Goal: Task Accomplishment & Management: Complete application form

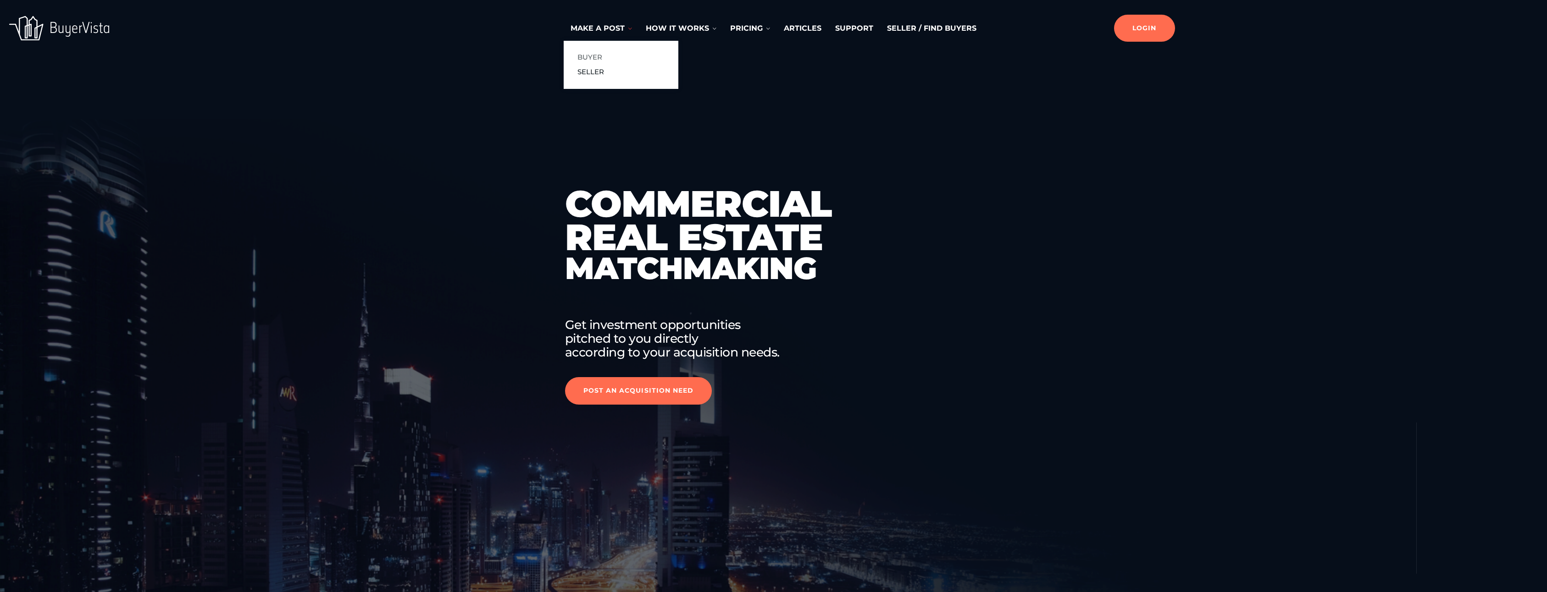
click at [591, 53] on link "Buyer" at bounding box center [589, 57] width 25 height 11
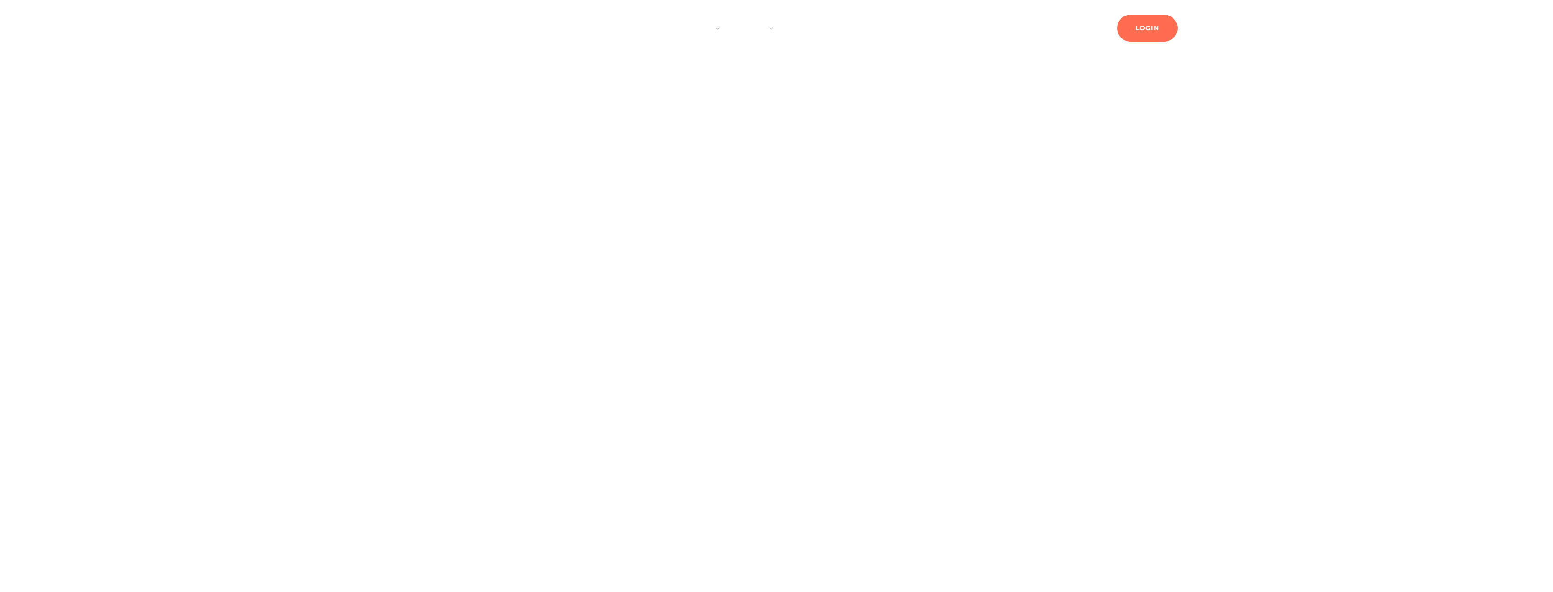
click at [994, 217] on div at bounding box center [776, 296] width 1553 height 592
click at [994, 218] on div at bounding box center [776, 296] width 1553 height 592
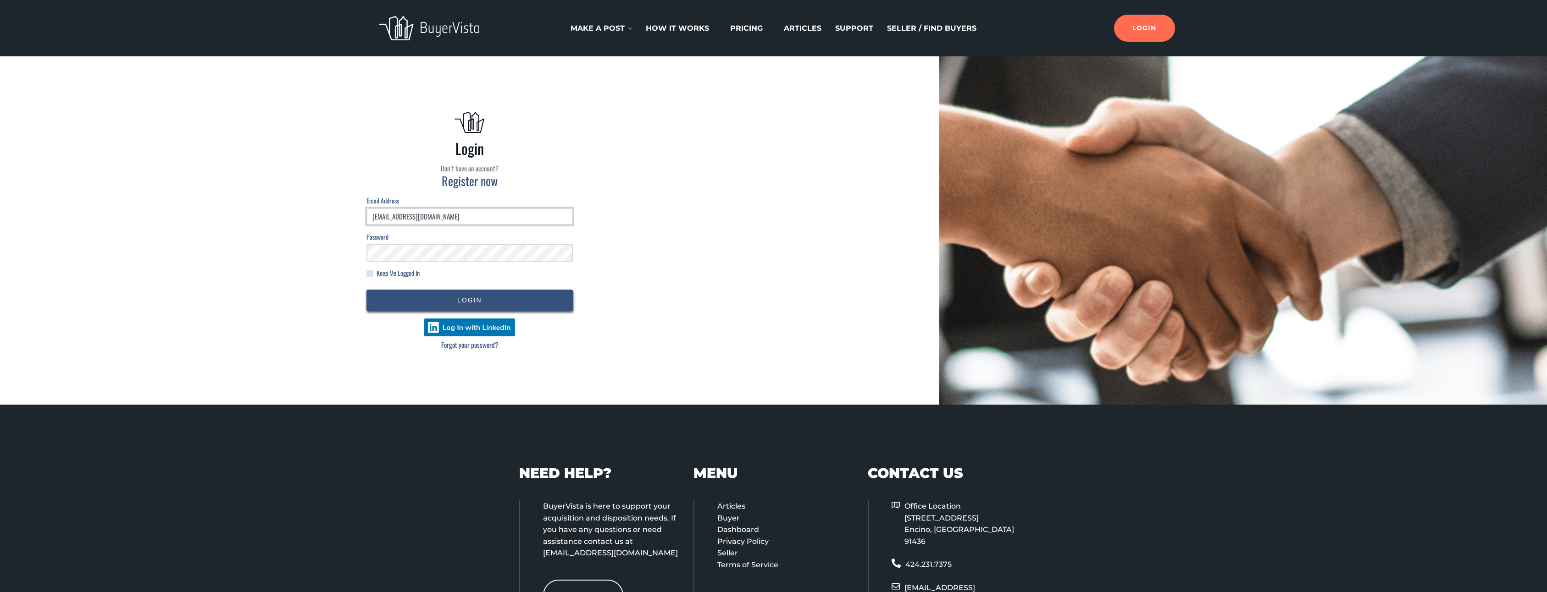
click at [456, 211] on input "kogoru@musiccode.me" at bounding box center [469, 216] width 206 height 17
click at [299, 207] on div "Login Don’t have an account? Register now Email address kogoru@musiccode.me Pas…" at bounding box center [470, 230] width 912 height 321
click at [260, 237] on div "Login Don’t have an account? Register now Email address kogoru@musiccode.me Pas…" at bounding box center [470, 230] width 912 height 321
click at [475, 304] on button "Login" at bounding box center [469, 301] width 206 height 22
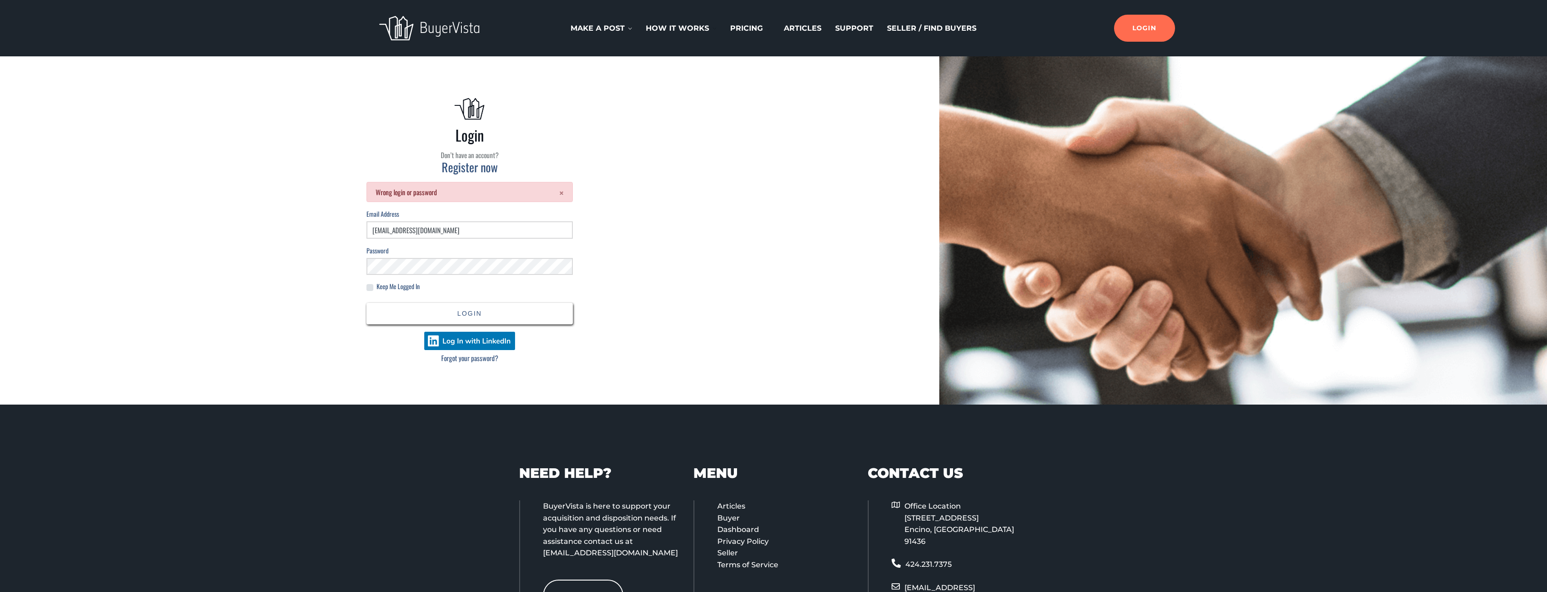
click at [447, 316] on button "Login" at bounding box center [469, 314] width 206 height 22
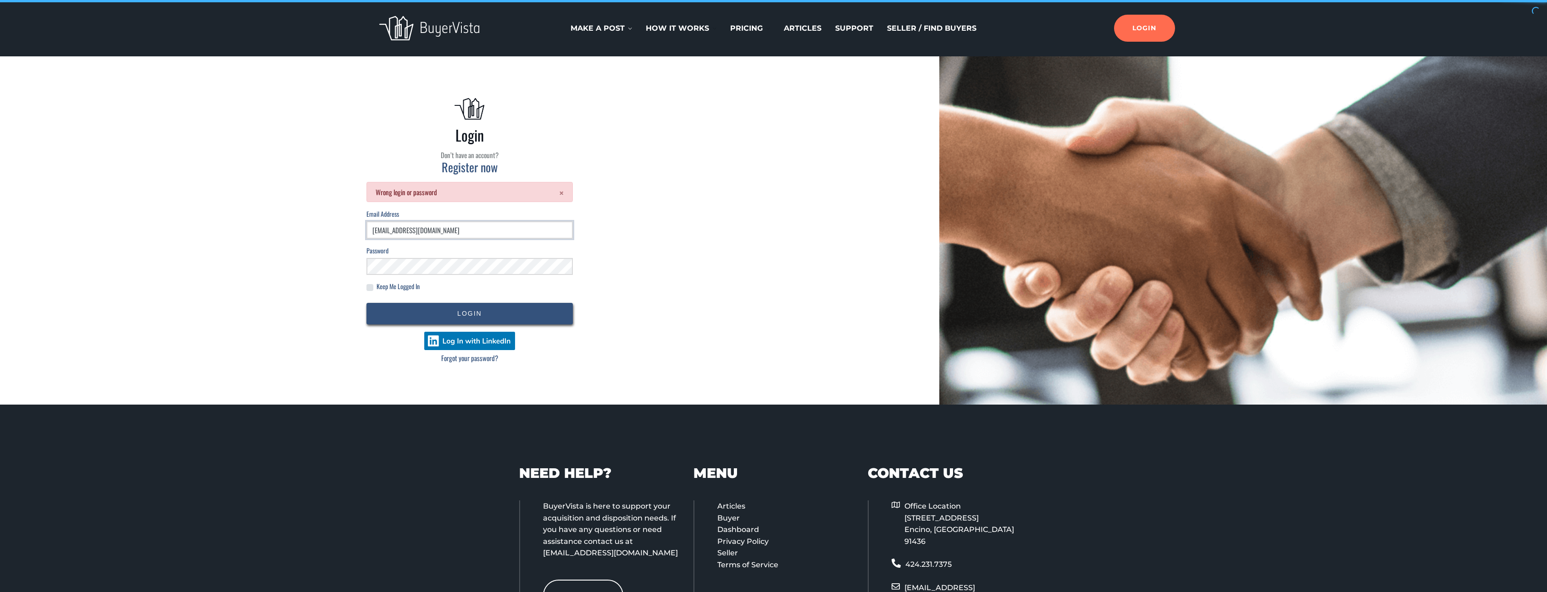
click at [464, 227] on input "kogoru@musiccode.me" at bounding box center [469, 229] width 206 height 17
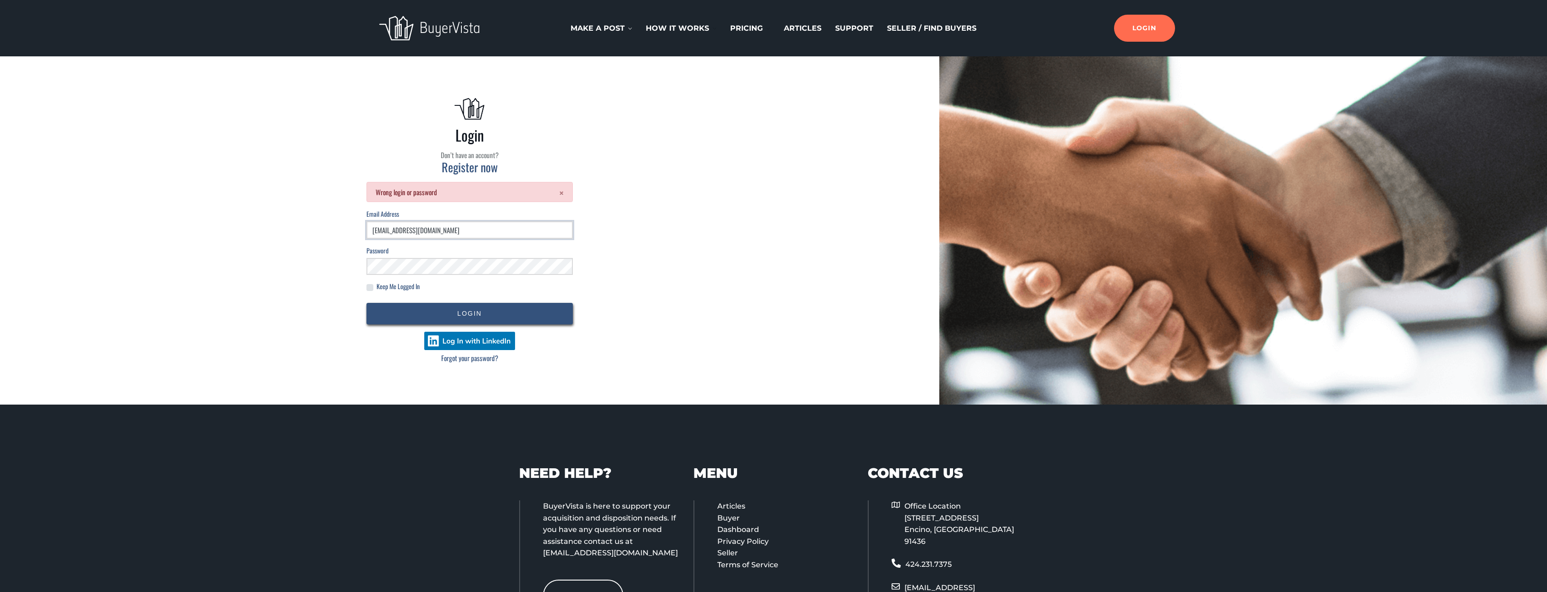
type input "[EMAIL_ADDRESS][DOMAIN_NAME]"
click at [478, 322] on button "Login" at bounding box center [469, 314] width 206 height 22
click at [451, 236] on input "[EMAIL_ADDRESS][DOMAIN_NAME]" at bounding box center [469, 229] width 206 height 17
click at [751, 231] on div "Login Don’t have an account? Register now × Wrong login or password Email addre…" at bounding box center [470, 230] width 912 height 321
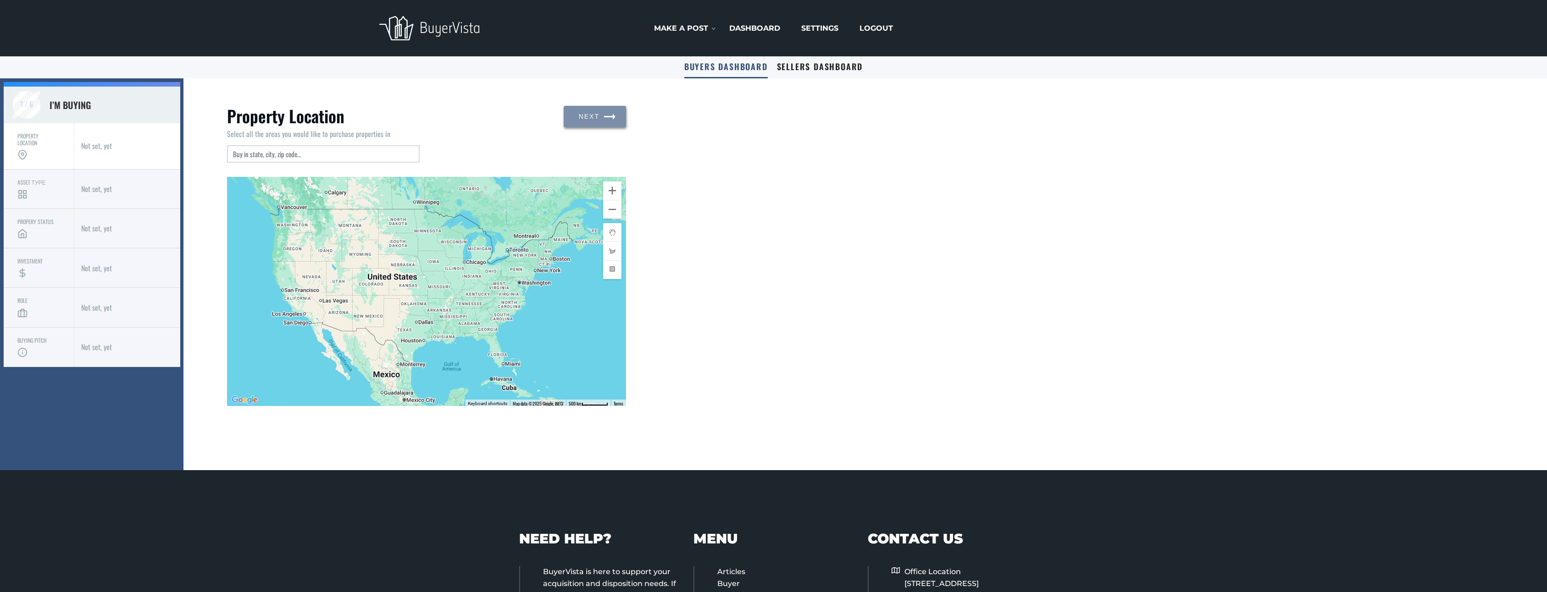
drag, startPoint x: 429, startPoint y: 321, endPoint x: 429, endPoint y: 326, distance: 4.6
click at [429, 326] on div at bounding box center [426, 291] width 399 height 229
click at [816, 72] on link "Sellers Dashboard" at bounding box center [820, 67] width 86 height 22
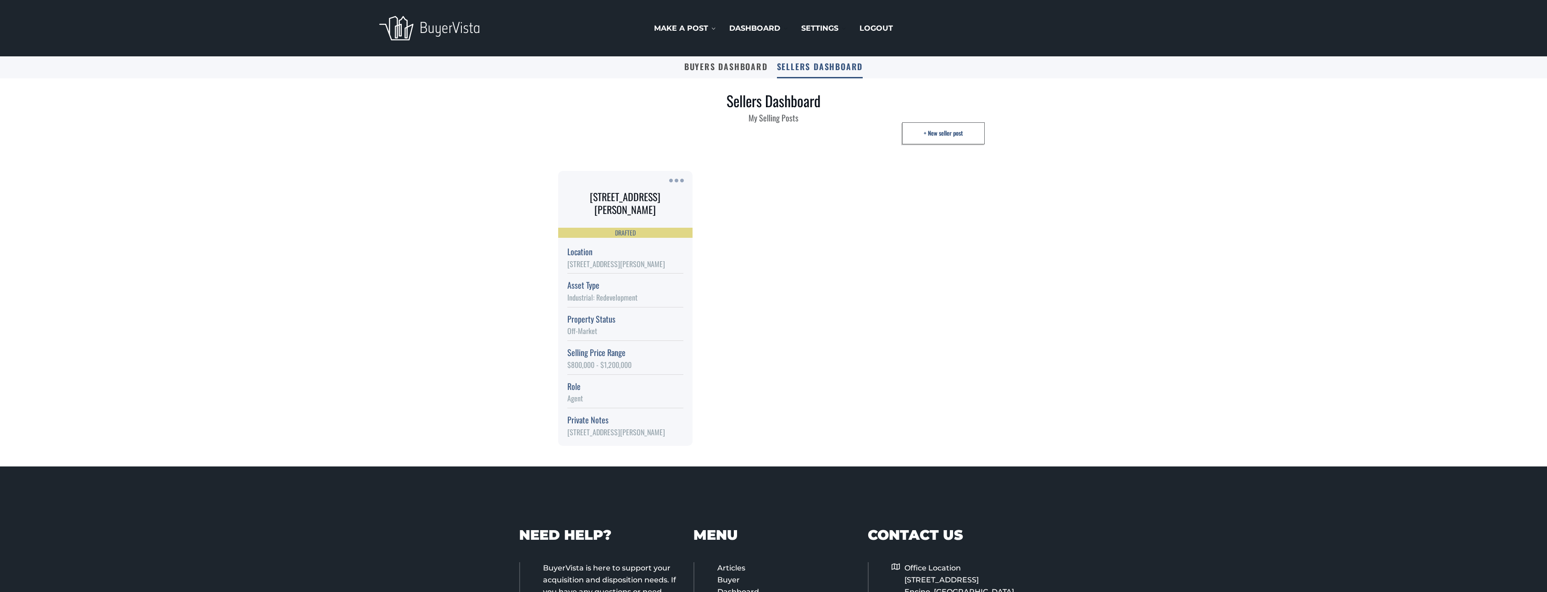
click at [723, 74] on link "Buyers Dashboard" at bounding box center [725, 67] width 83 height 22
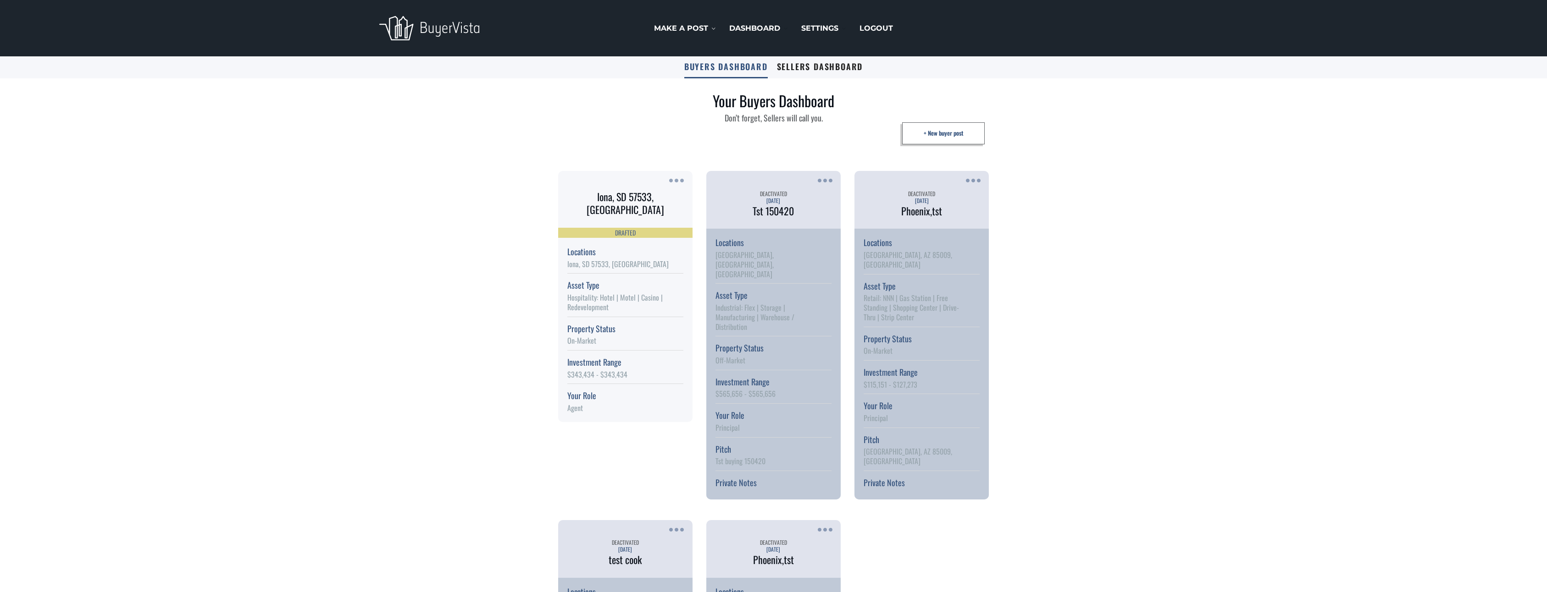
click at [945, 141] on button "+ New buyer post" at bounding box center [943, 133] width 83 height 22
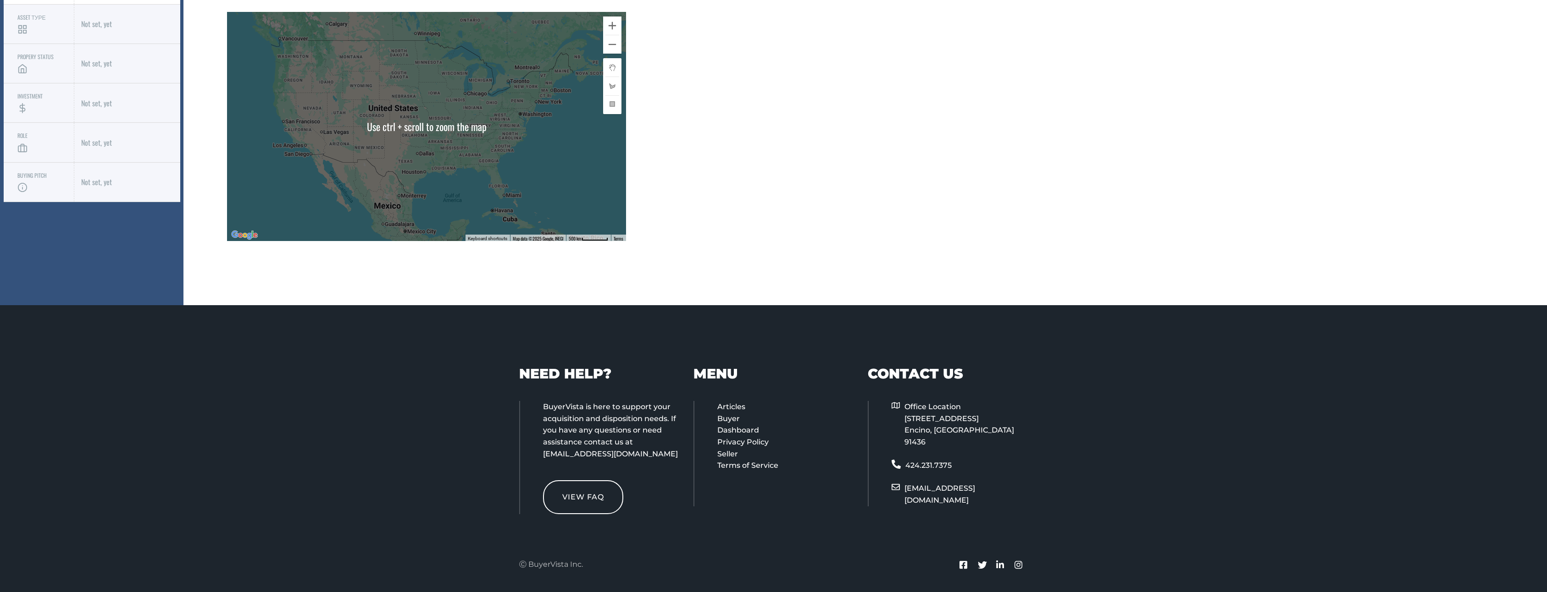
click at [743, 210] on div "Property Location Select all the areas you would like to purchase properties in…" at bounding box center [864, 109] width 1363 height 392
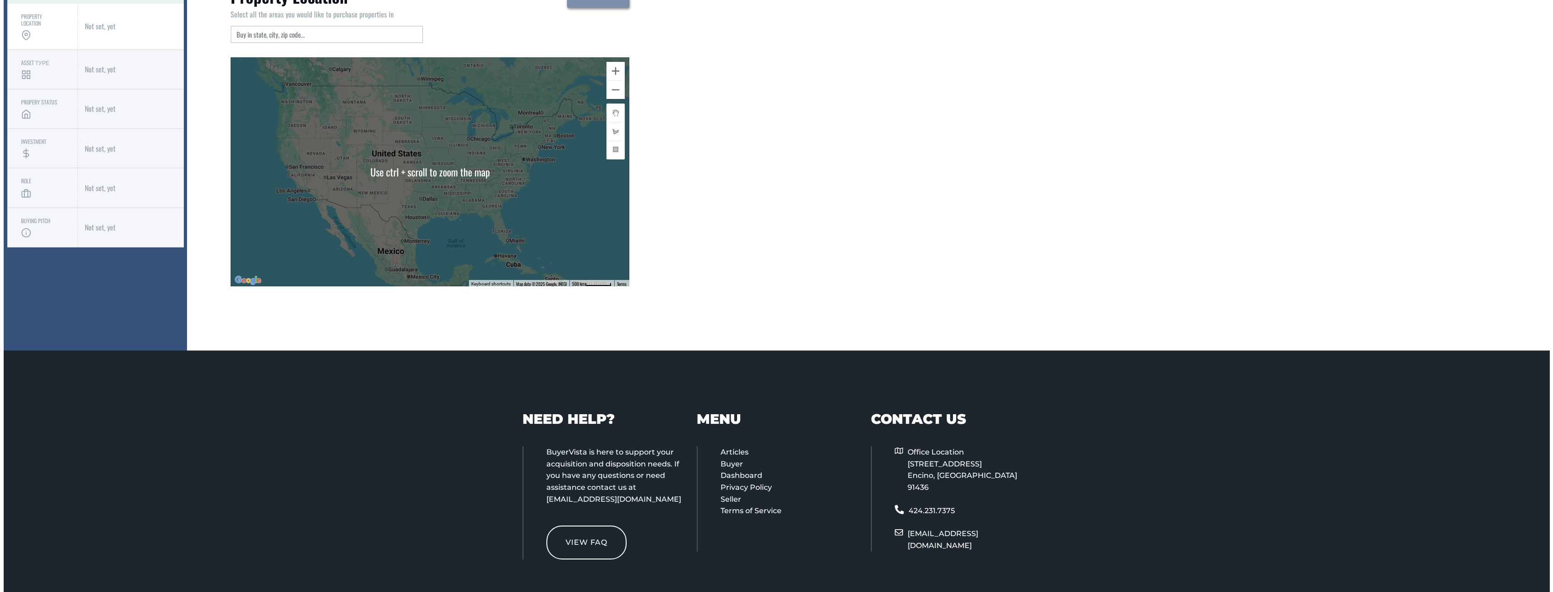
scroll to position [55, 0]
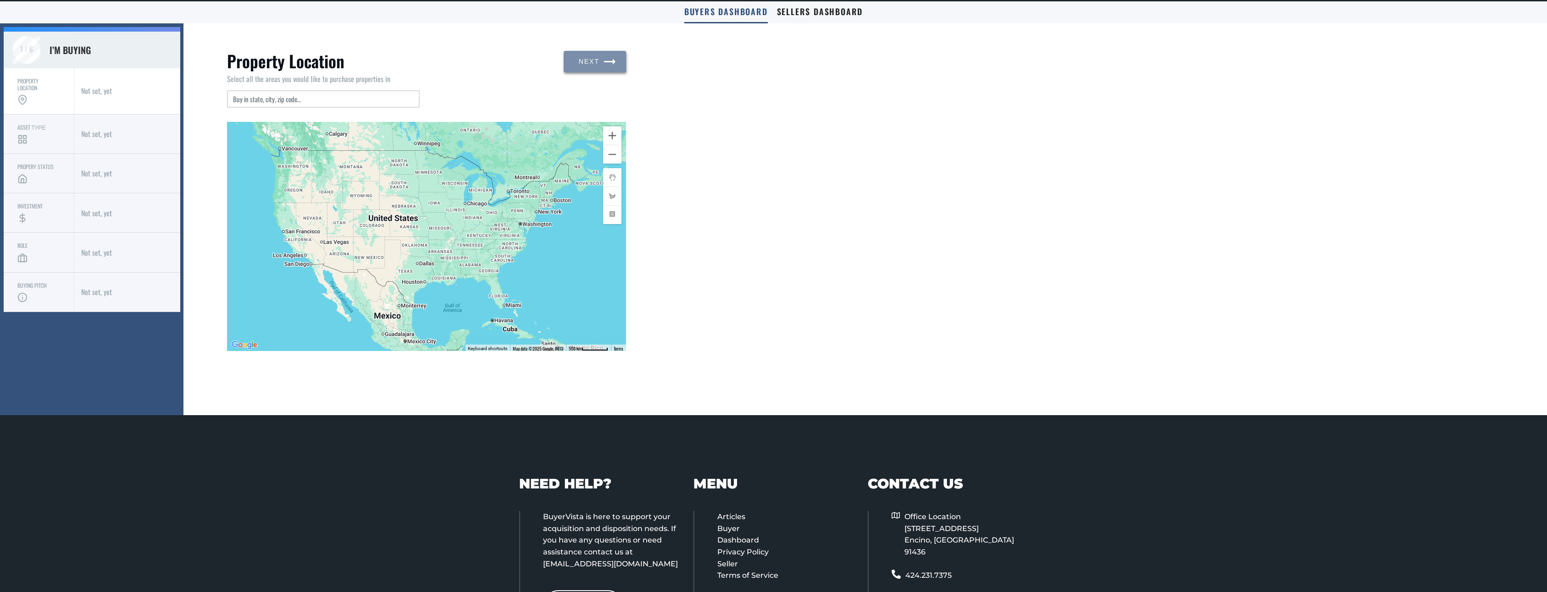
click at [622, 177] on div at bounding box center [426, 236] width 399 height 229
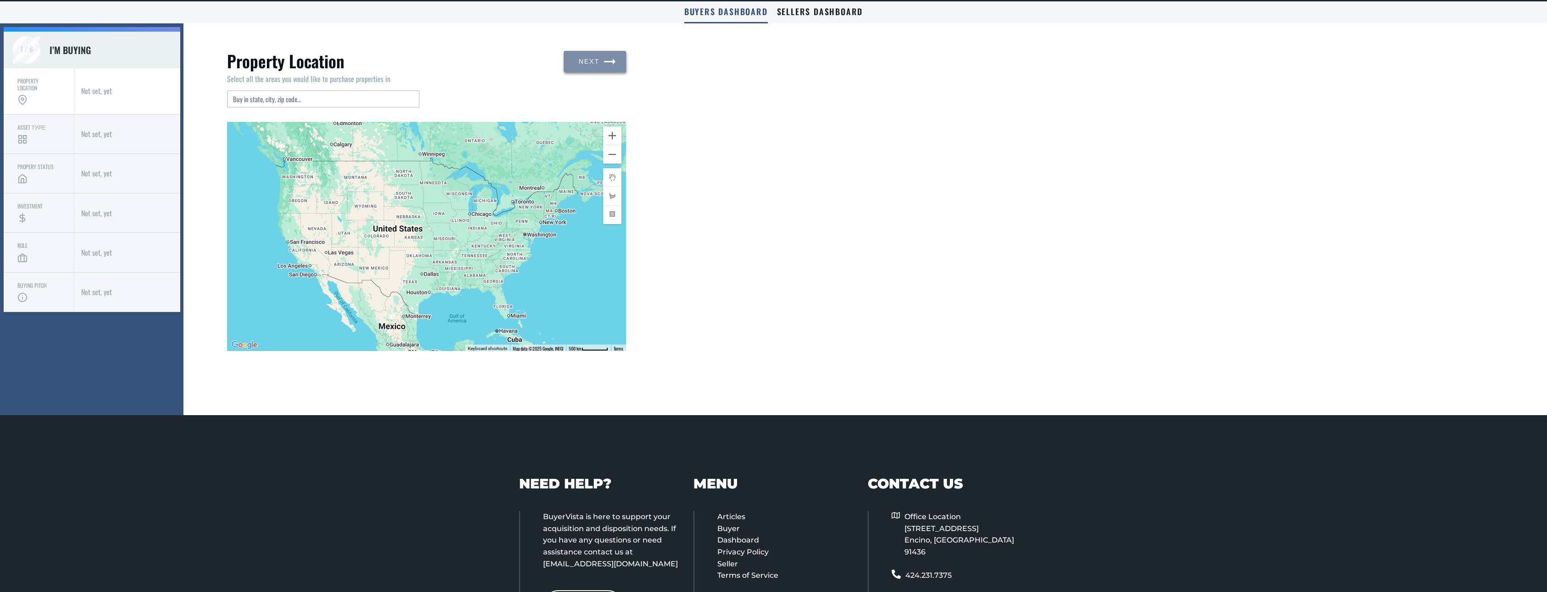
drag, startPoint x: 361, startPoint y: 217, endPoint x: 368, endPoint y: 226, distance: 11.1
click at [368, 226] on div at bounding box center [426, 236] width 399 height 229
click at [613, 219] on div at bounding box center [612, 215] width 18 height 18
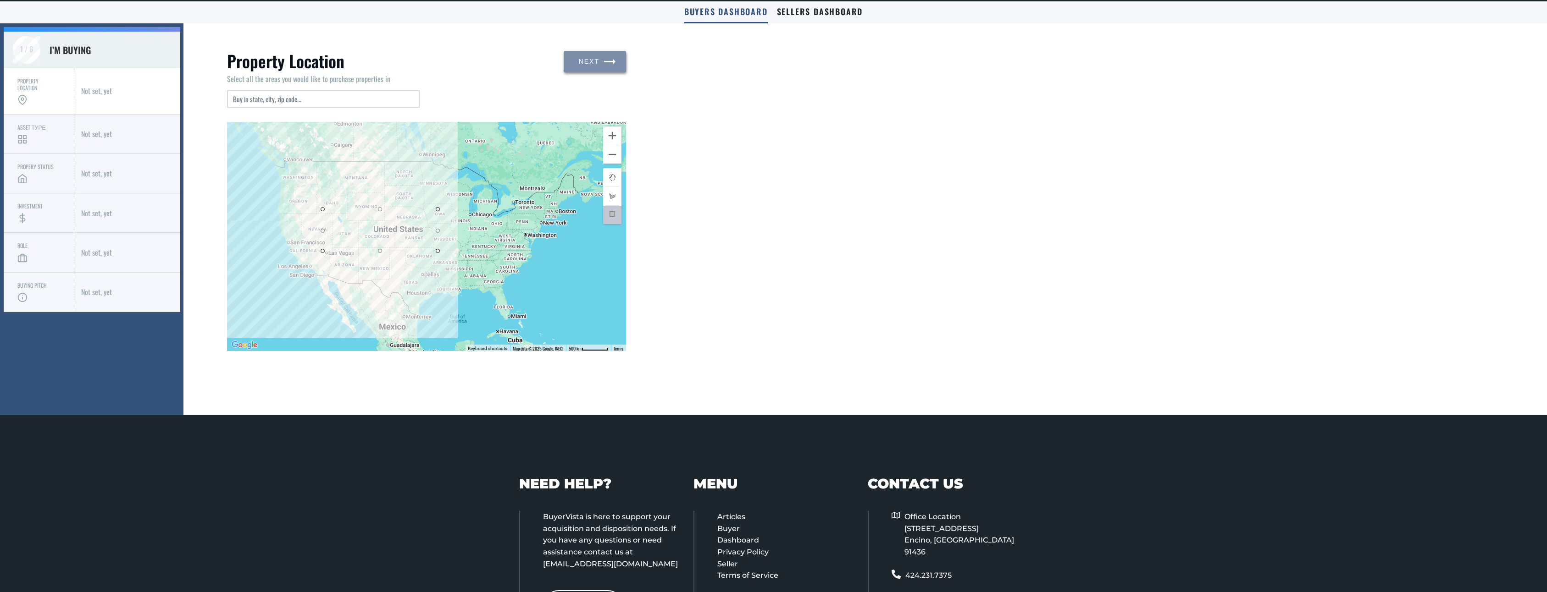
drag, startPoint x: 411, startPoint y: 243, endPoint x: 438, endPoint y: 252, distance: 28.3
click at [438, 252] on div at bounding box center [426, 236] width 399 height 229
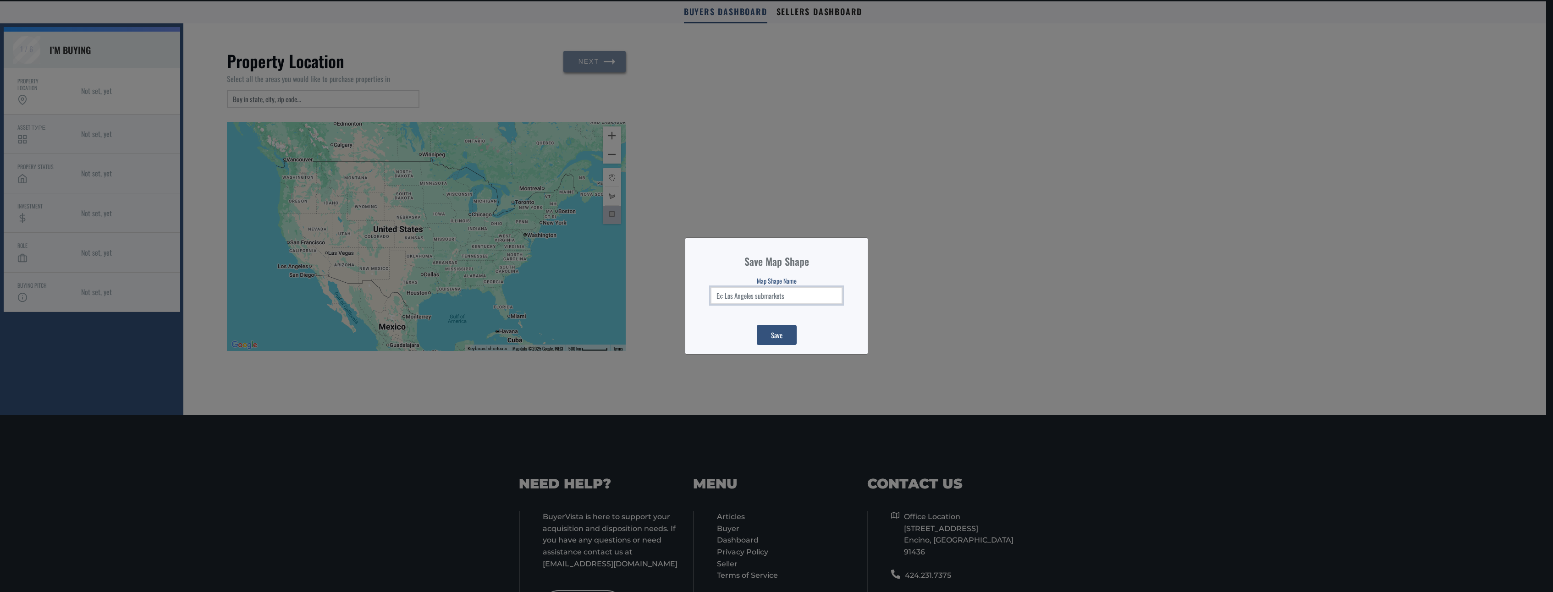
click at [752, 293] on input "text" at bounding box center [777, 295] width 132 height 17
click at [722, 126] on div "Save Map Shape Map Shape Name Save" at bounding box center [776, 296] width 1553 height 592
click at [945, 234] on div "Save Map Shape Map Shape Name Save" at bounding box center [776, 296] width 1553 height 592
drag, startPoint x: 945, startPoint y: 234, endPoint x: 899, endPoint y: 266, distance: 56.6
click at [945, 234] on div "Save Map Shape Map Shape Name Save" at bounding box center [776, 296] width 1553 height 592
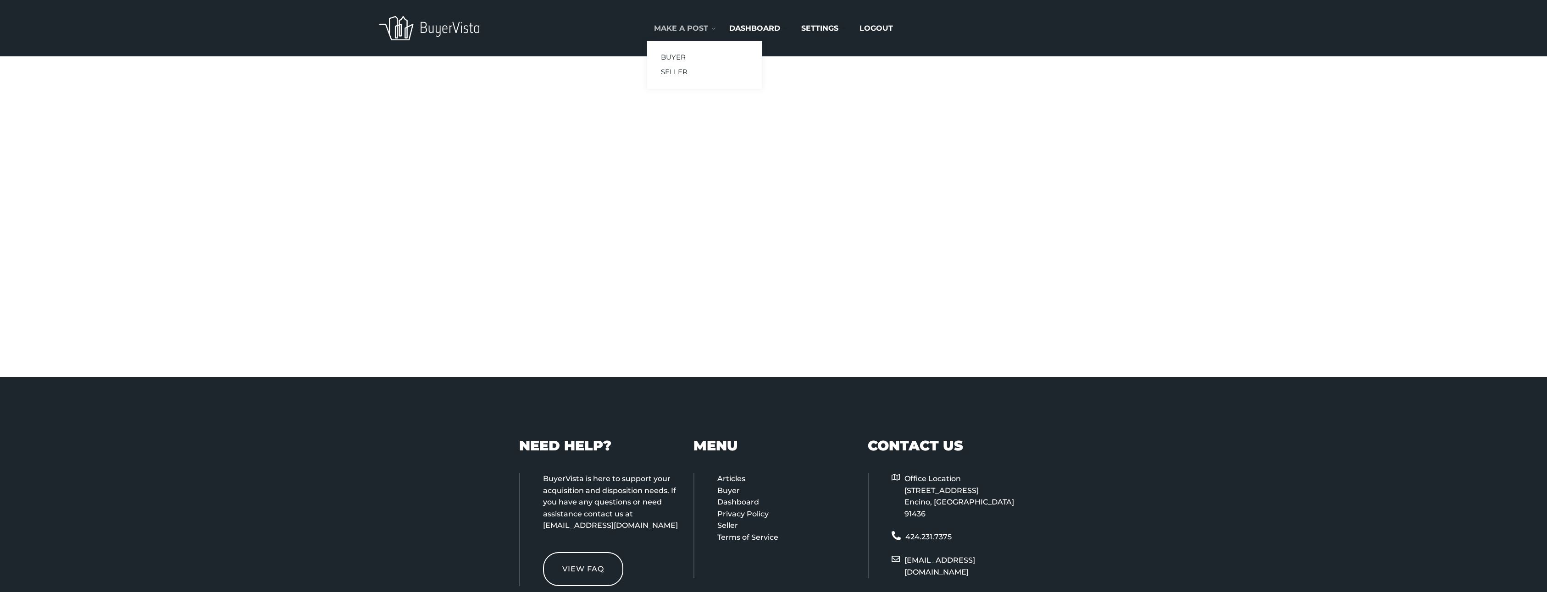
click at [677, 20] on li "Make a post Buyer Seller" at bounding box center [684, 28] width 75 height 25
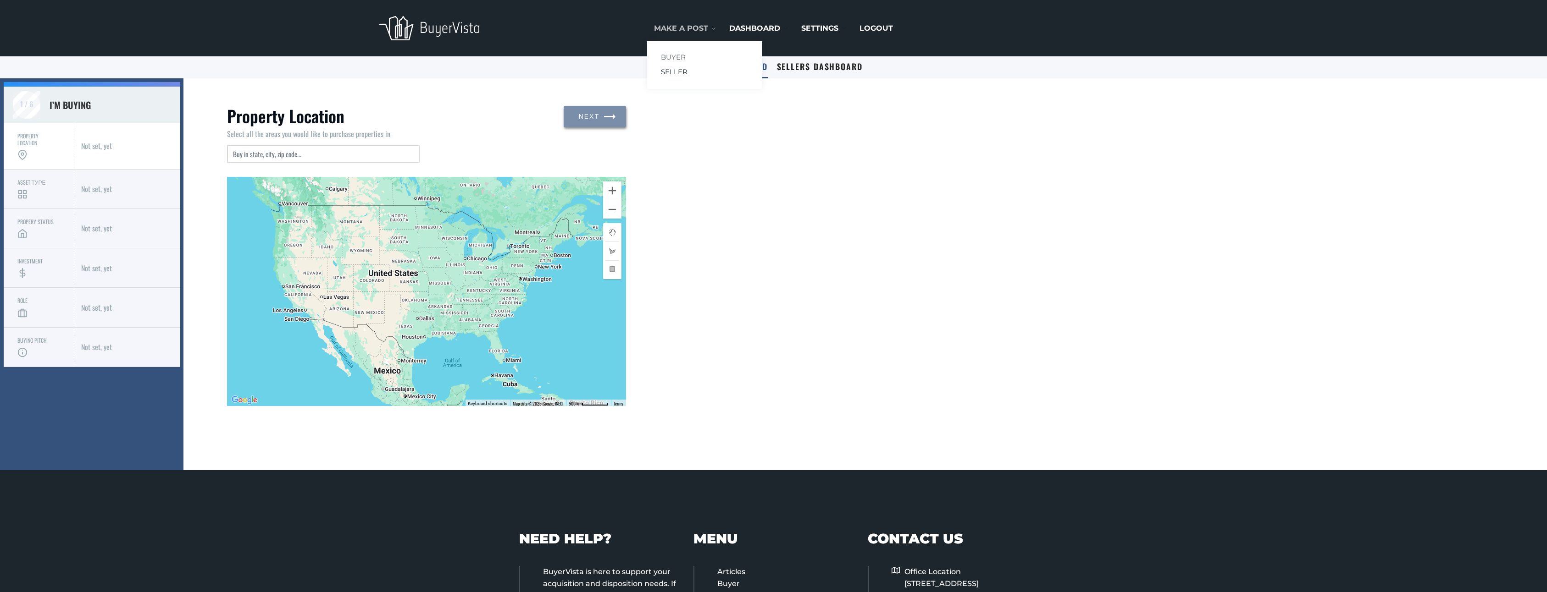
click at [679, 55] on link "Buyer" at bounding box center [673, 57] width 25 height 11
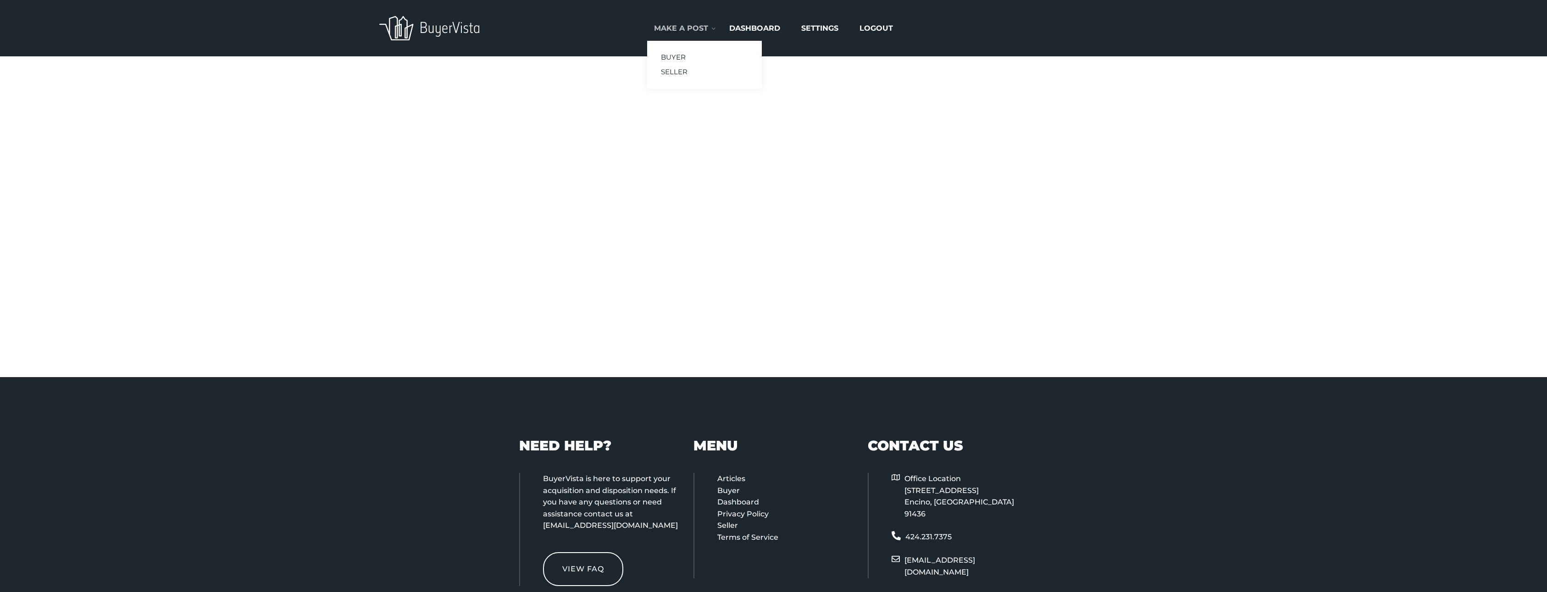
click at [678, 18] on li "Make a post Buyer Seller" at bounding box center [684, 28] width 75 height 25
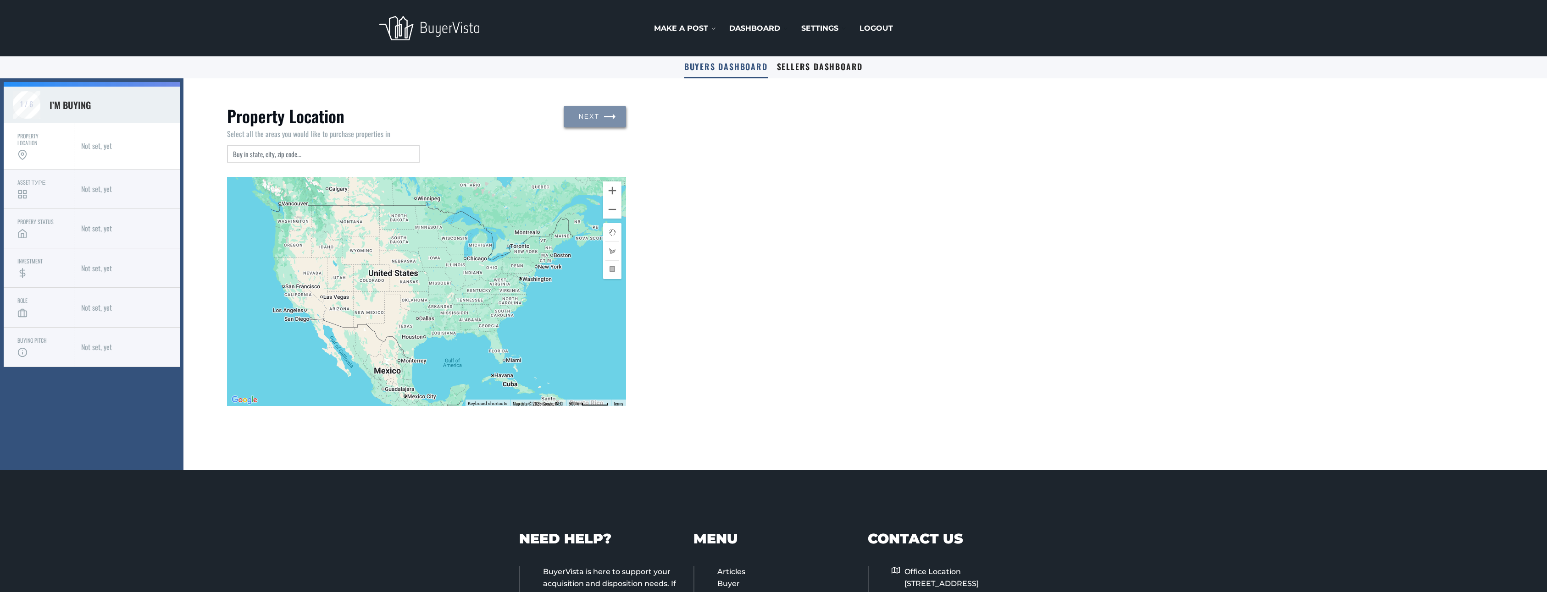
click at [723, 186] on div "Property Location Select all the areas you would like to purchase properties in…" at bounding box center [864, 274] width 1363 height 392
drag, startPoint x: 51, startPoint y: 188, endPoint x: 39, endPoint y: 294, distance: 107.0
click at [40, 298] on div "1 / 6 I’m buying Property location Not set, yet Asset Туре Not set, yet Propery…" at bounding box center [92, 224] width 177 height 285
click at [698, 233] on div "Property Location Select all the areas you would like to purchase properties in…" at bounding box center [864, 274] width 1363 height 392
click at [252, 146] on input at bounding box center [323, 153] width 193 height 17
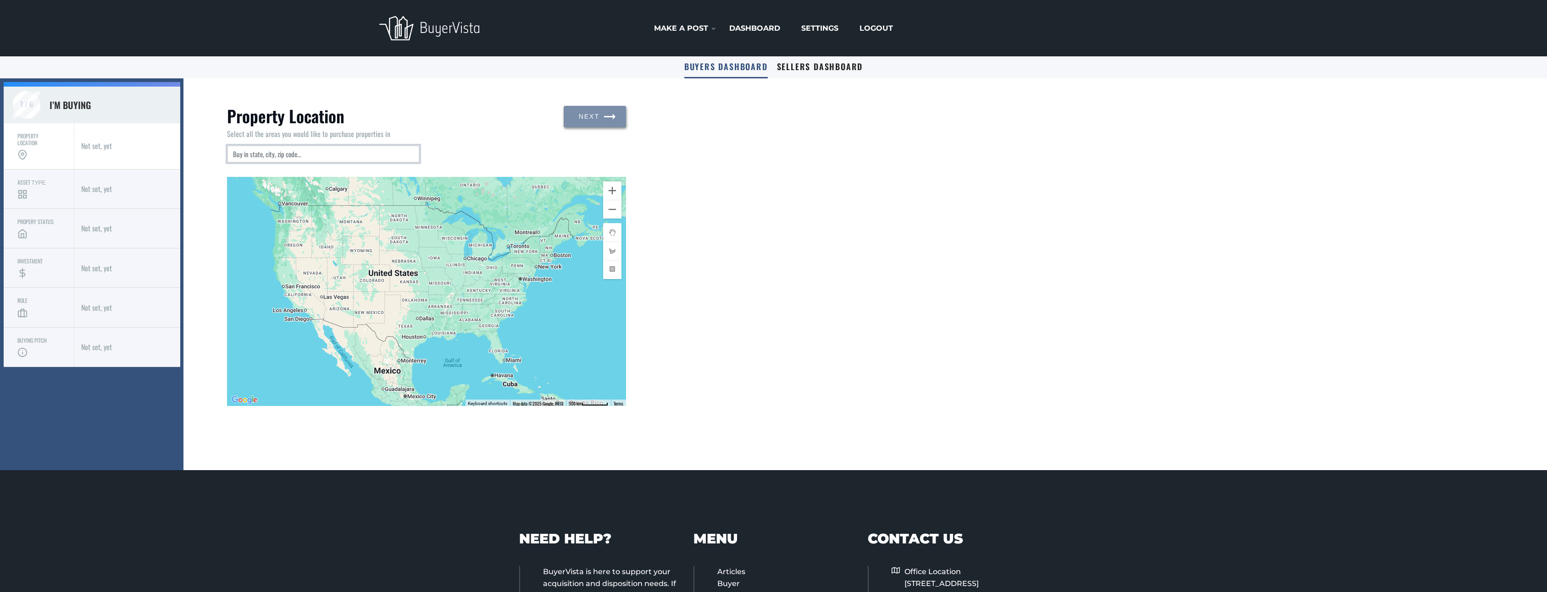
type input "a"
type input "h"
click at [420, 243] on div at bounding box center [426, 291] width 399 height 229
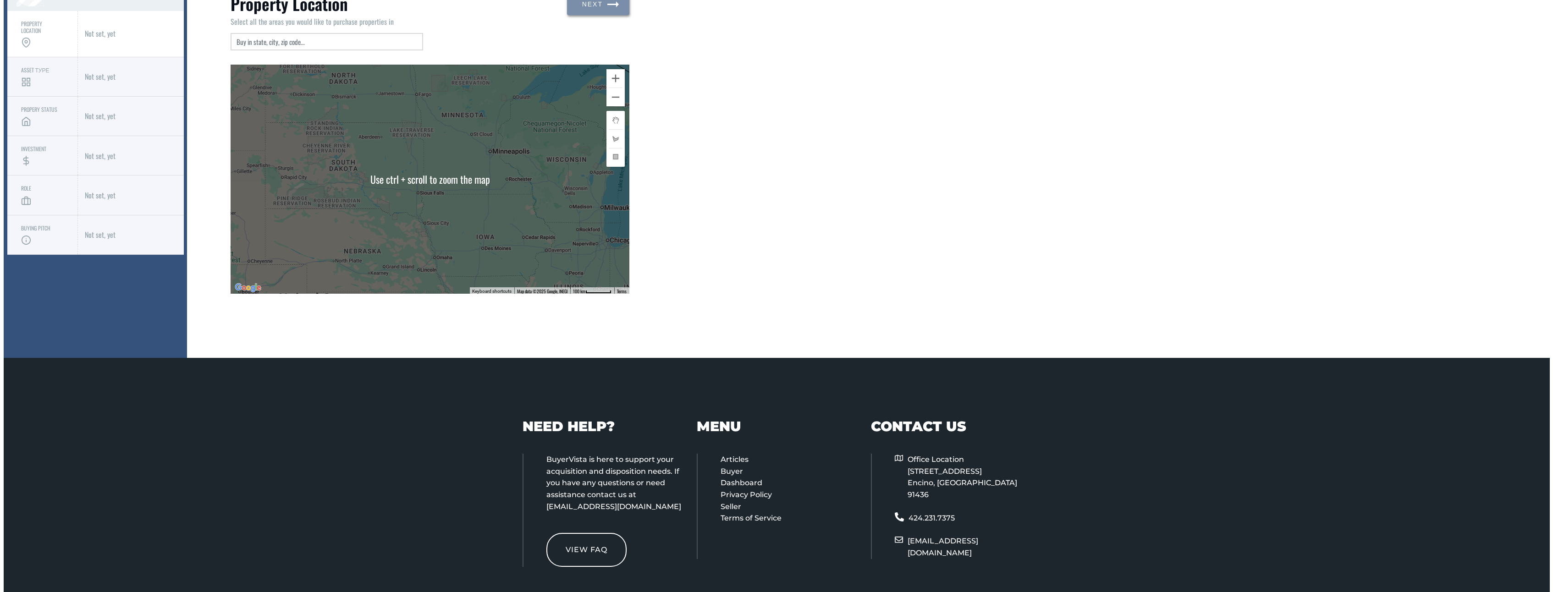
scroll to position [67, 0]
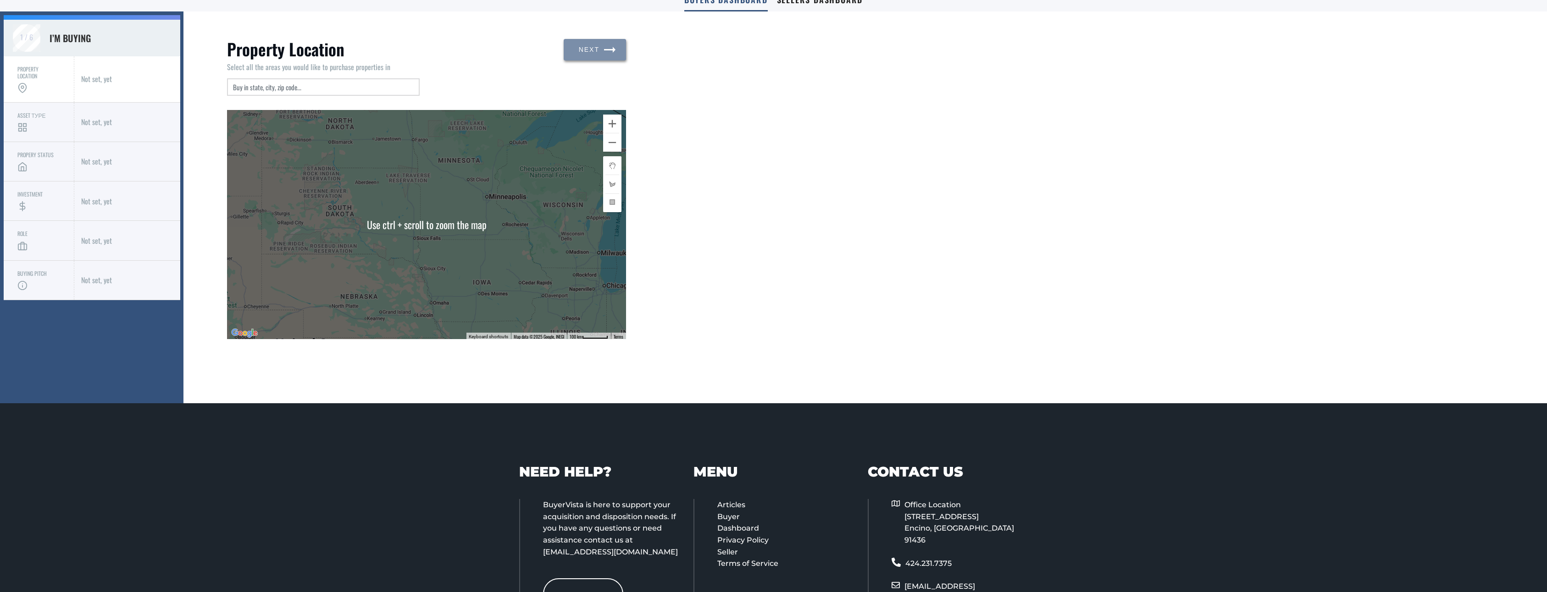
click at [608, 184] on div at bounding box center [612, 184] width 18 height 18
click at [376, 279] on div at bounding box center [426, 224] width 399 height 229
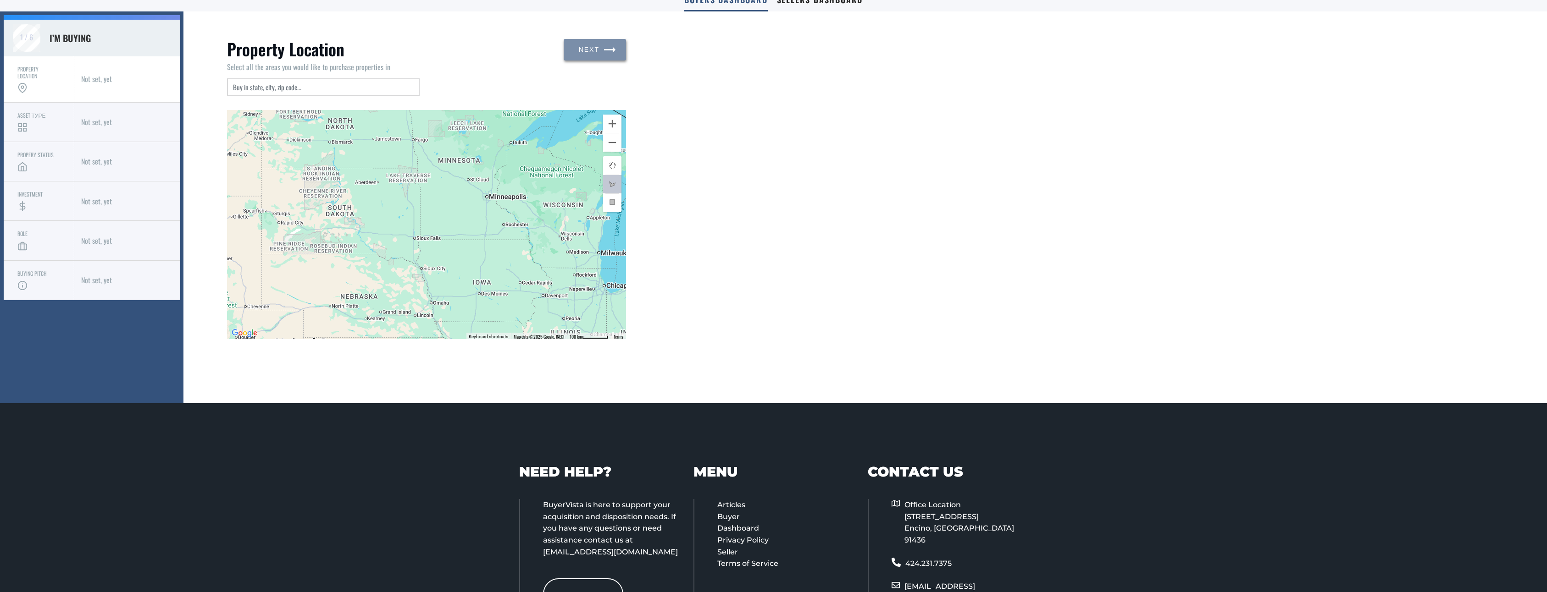
click at [300, 222] on div at bounding box center [426, 224] width 399 height 229
drag, startPoint x: 291, startPoint y: 172, endPoint x: 374, endPoint y: 137, distance: 90.2
click at [372, 137] on div at bounding box center [426, 224] width 399 height 229
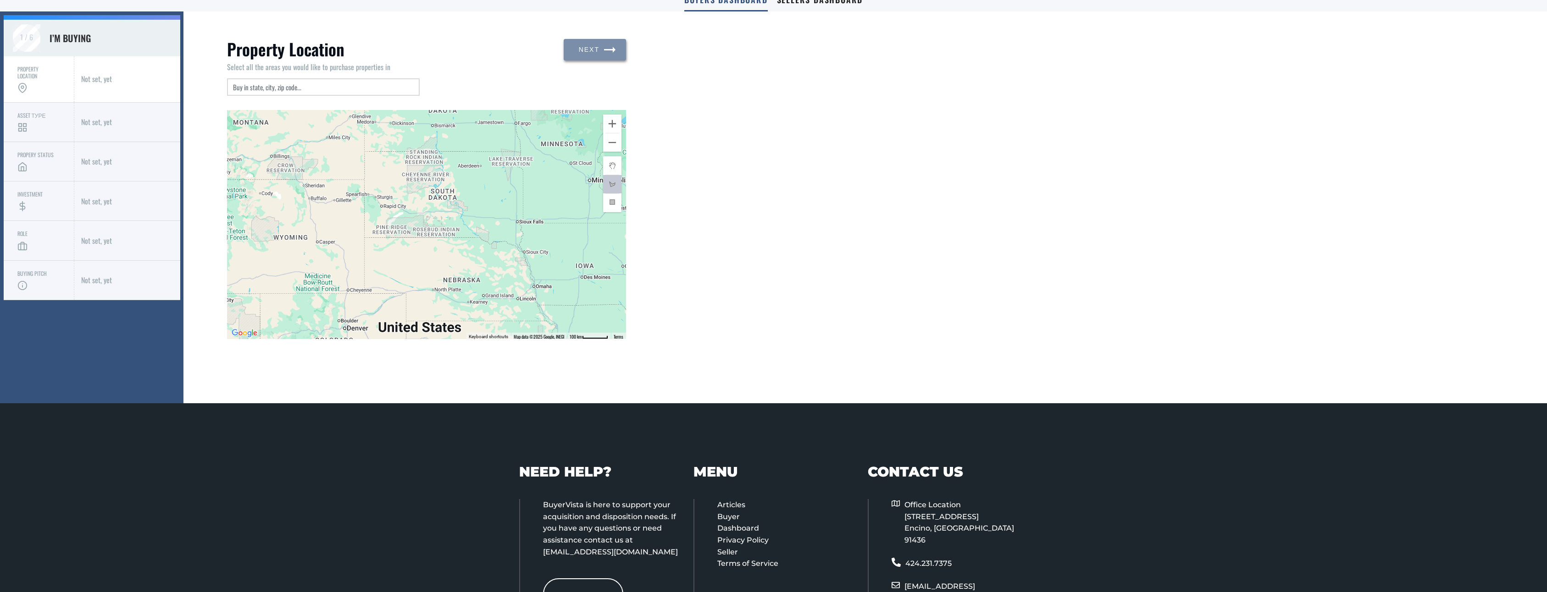
drag, startPoint x: 382, startPoint y: 136, endPoint x: 310, endPoint y: 188, distance: 88.3
click at [310, 188] on div at bounding box center [426, 224] width 399 height 229
click at [316, 158] on div at bounding box center [426, 224] width 399 height 229
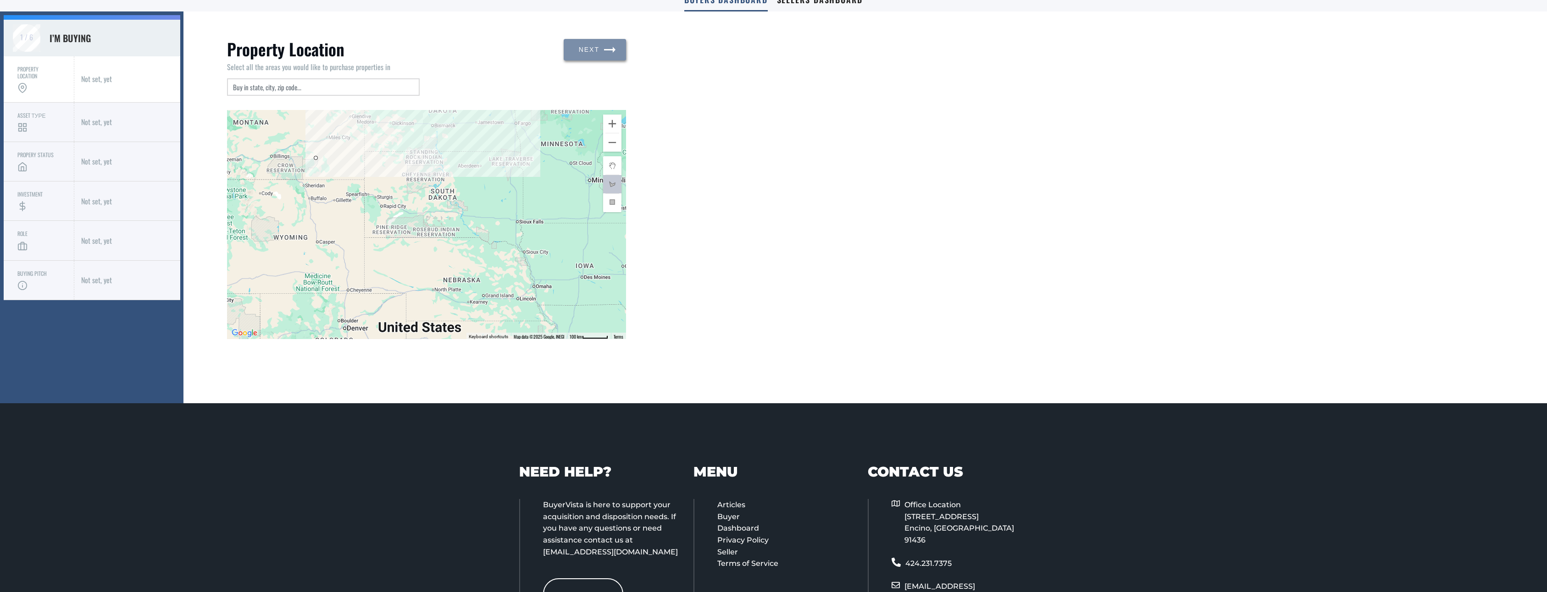
click at [416, 144] on div at bounding box center [426, 224] width 399 height 229
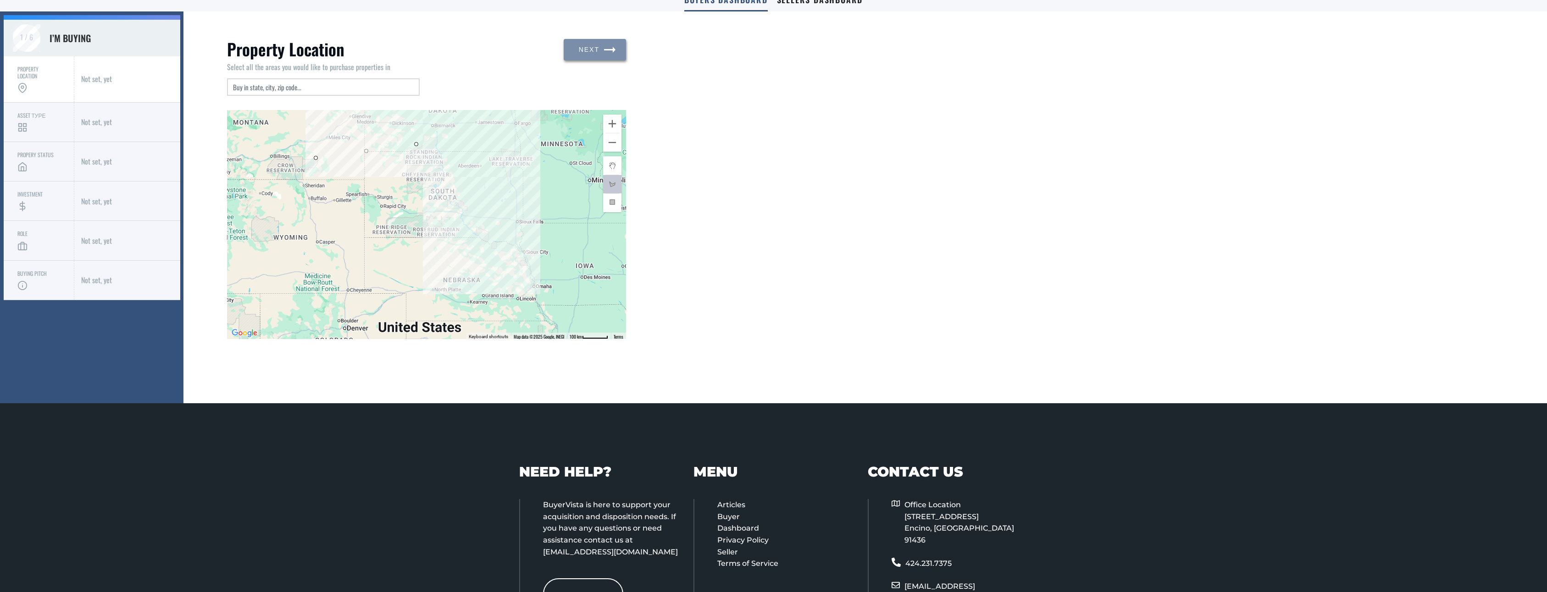
drag, startPoint x: 501, startPoint y: 234, endPoint x: 464, endPoint y: 249, distance: 39.1
click at [501, 234] on div at bounding box center [426, 224] width 399 height 229
click at [353, 272] on div at bounding box center [426, 224] width 399 height 229
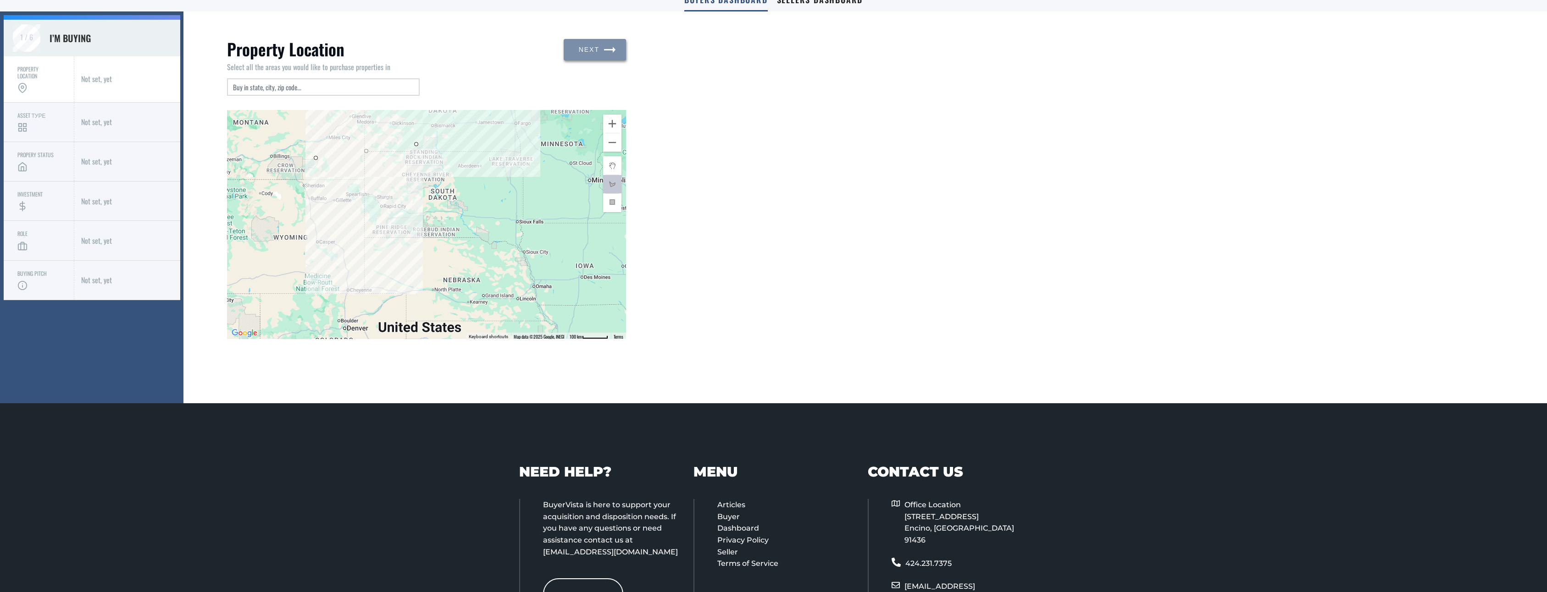
drag, startPoint x: 285, startPoint y: 242, endPoint x: 273, endPoint y: 195, distance: 48.7
click at [284, 241] on div at bounding box center [426, 224] width 399 height 229
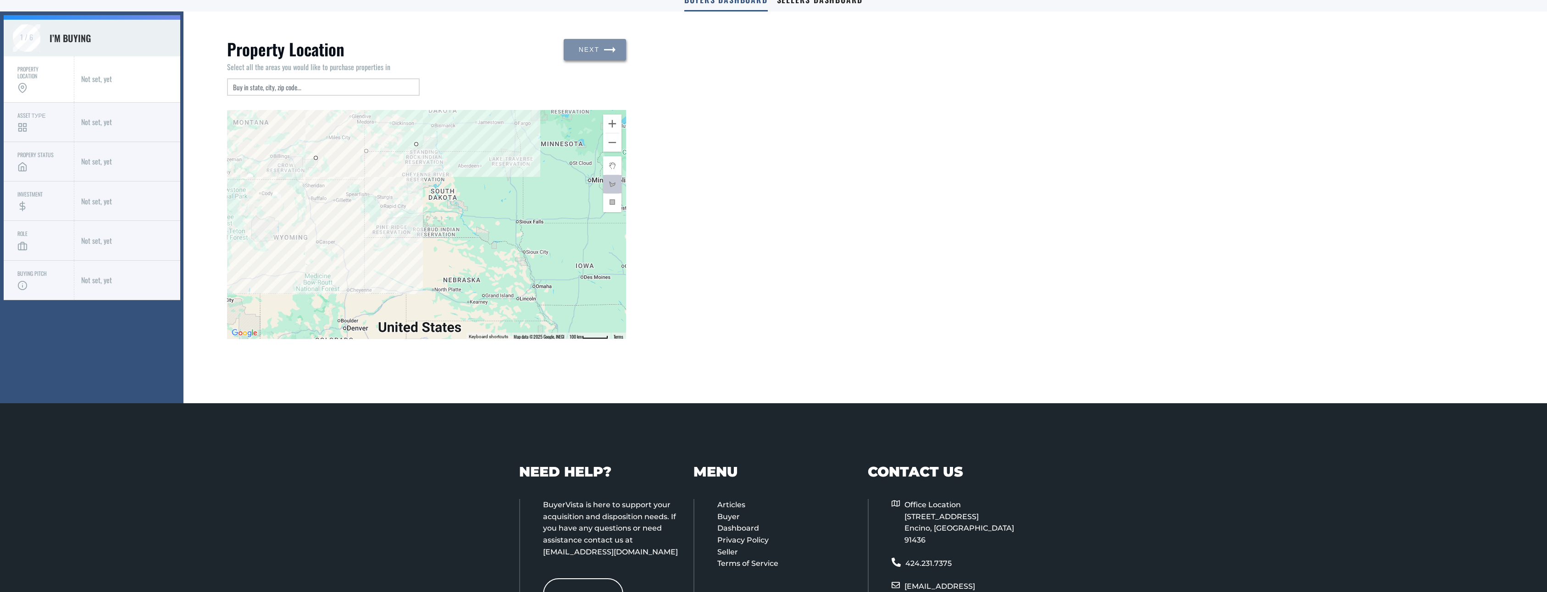
drag, startPoint x: 271, startPoint y: 161, endPoint x: 296, endPoint y: 141, distance: 32.6
click at [273, 160] on div at bounding box center [426, 224] width 399 height 229
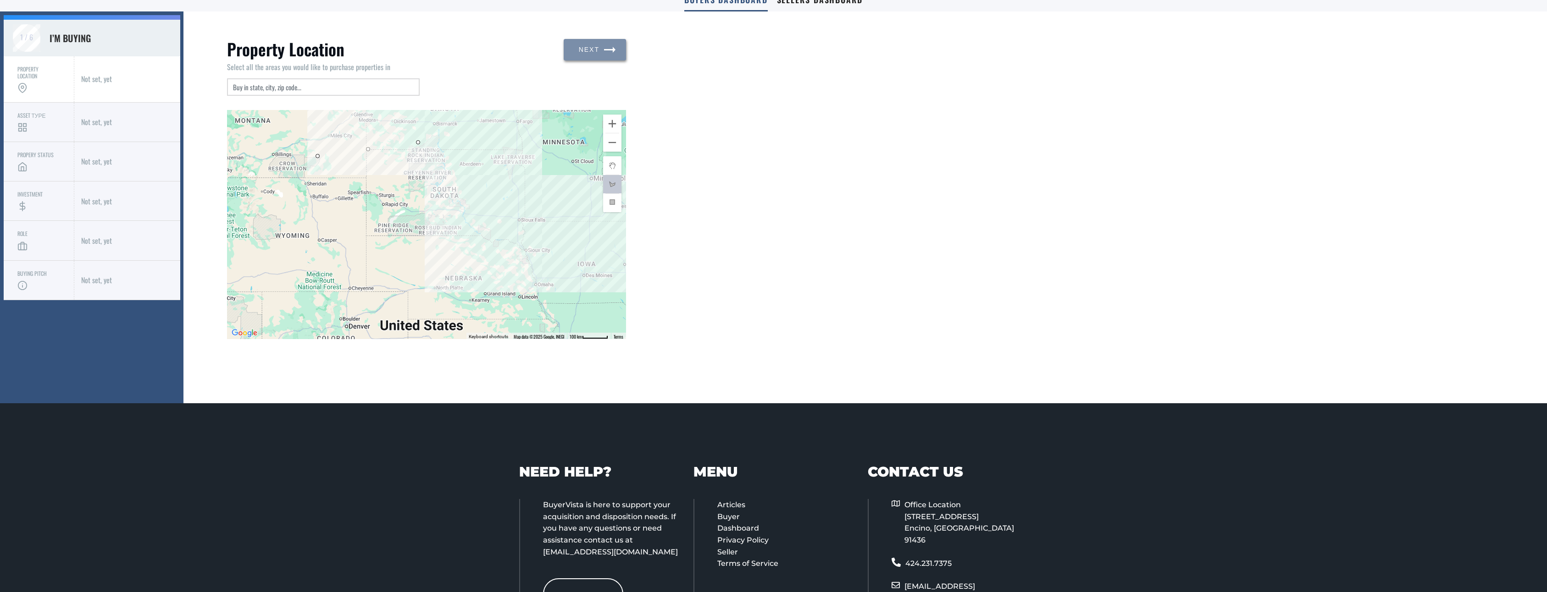
click at [573, 250] on div at bounding box center [426, 224] width 399 height 229
click at [420, 325] on div at bounding box center [426, 224] width 399 height 229
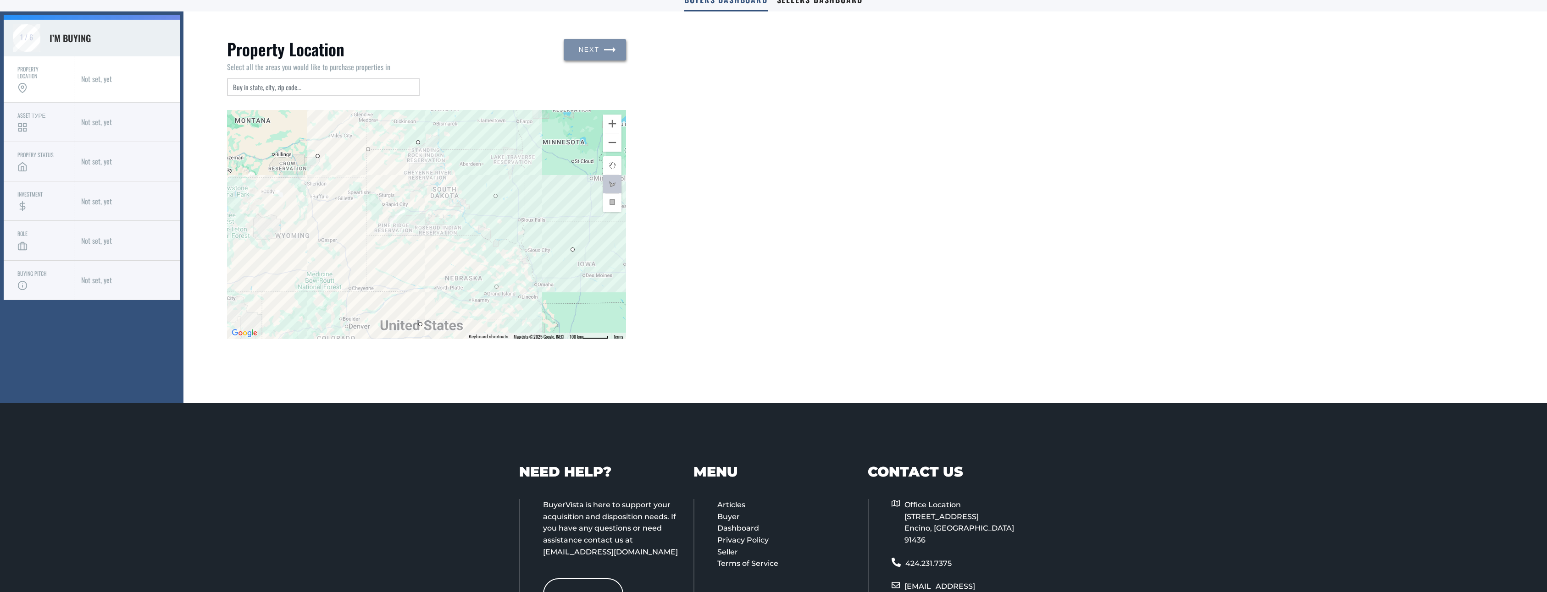
drag, startPoint x: 230, startPoint y: 261, endPoint x: 277, endPoint y: 177, distance: 96.3
click at [230, 260] on div at bounding box center [426, 224] width 399 height 229
click at [316, 156] on div at bounding box center [426, 224] width 399 height 229
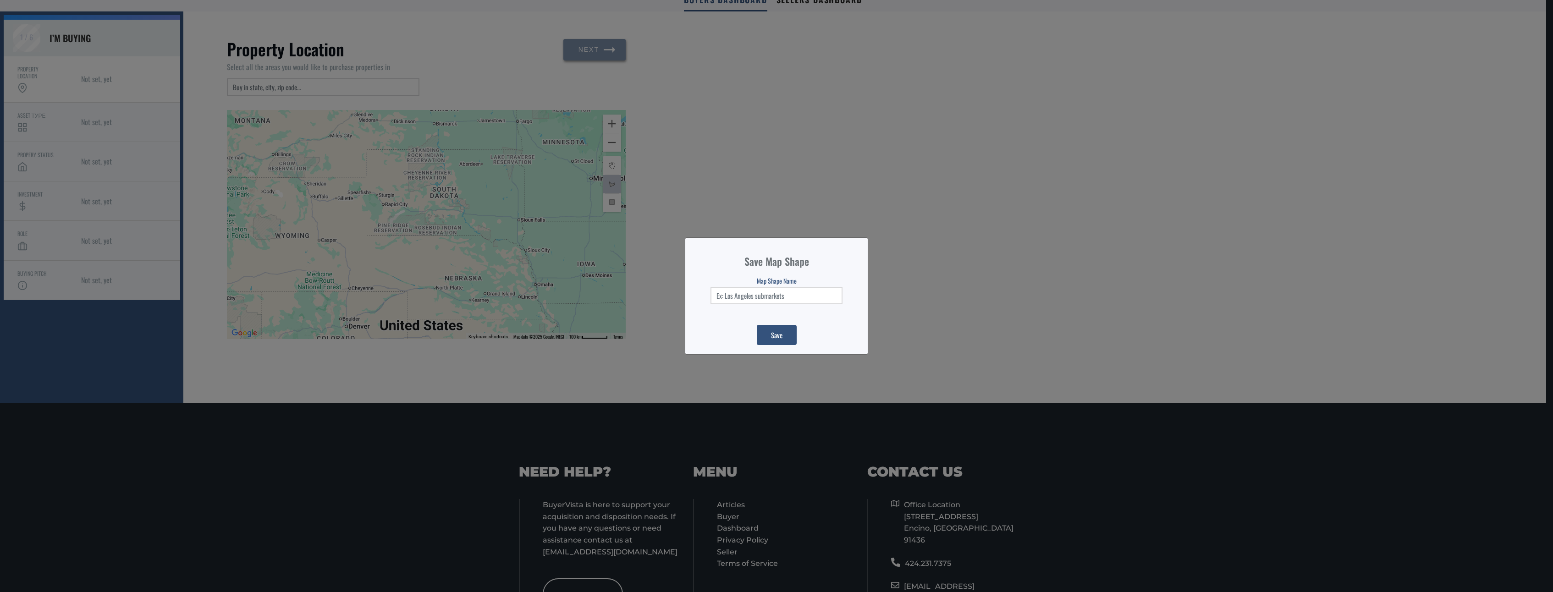
click at [1107, 110] on div "Save Map Shape Map Shape Name Save" at bounding box center [776, 296] width 1553 height 592
click at [1012, 216] on div "Save Map Shape Map Shape Name Save" at bounding box center [776, 296] width 1553 height 592
